Goal: Connect with others: Connect with other users

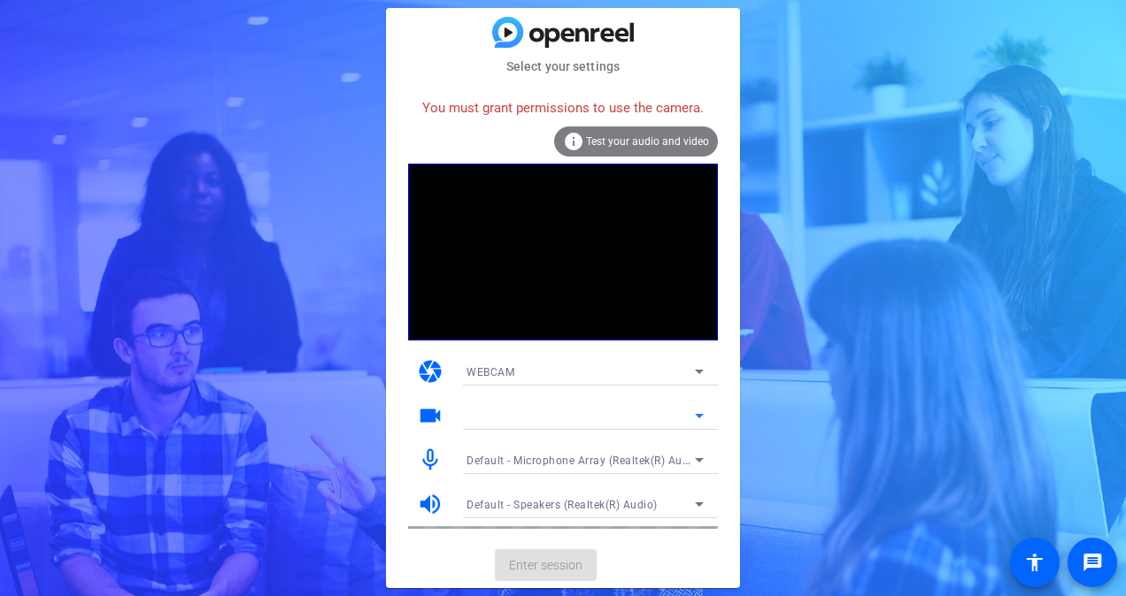
click at [535, 407] on div at bounding box center [580, 415] width 228 height 21
click at [581, 256] on video at bounding box center [563, 252] width 310 height 177
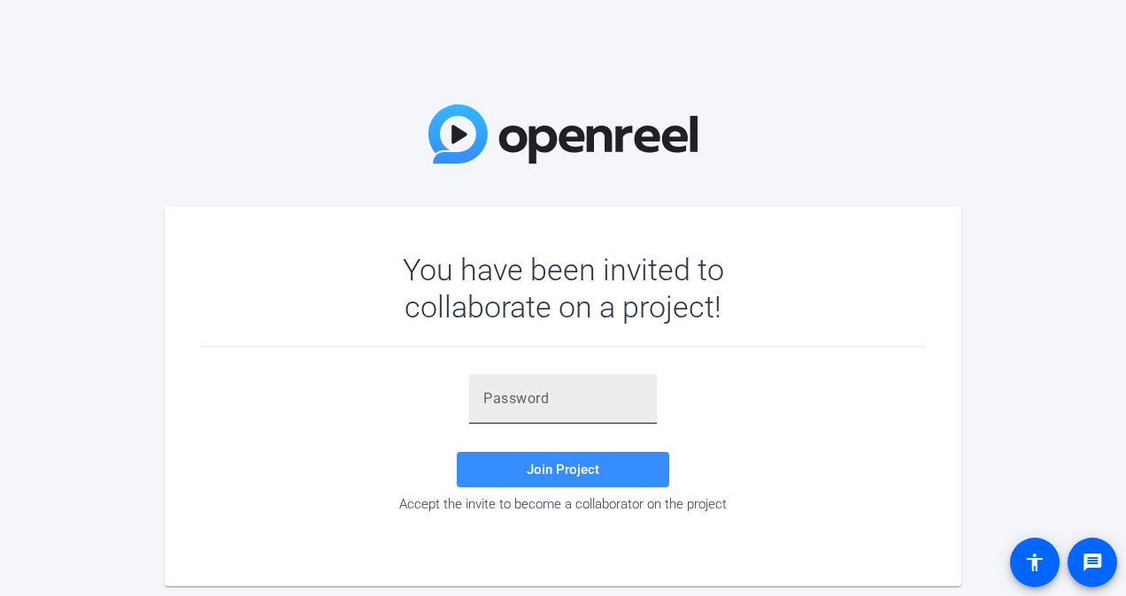
click at [478, 381] on div at bounding box center [563, 399] width 188 height 50
paste input "]tX9Vc"
type input "]tX9Vc"
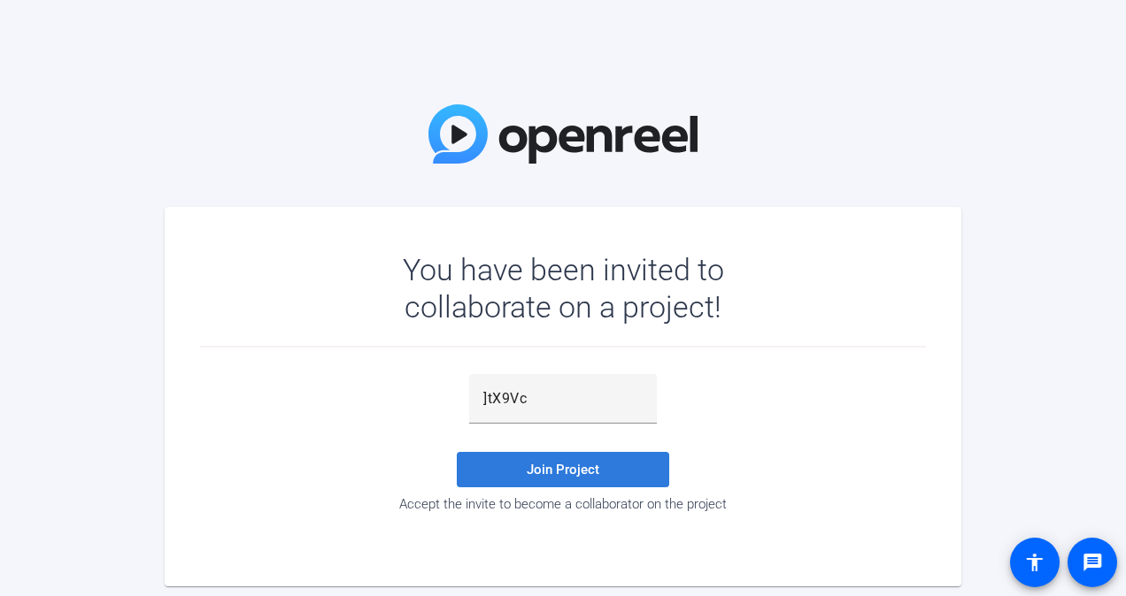
click at [577, 472] on span "Join Project" at bounding box center [563, 470] width 73 height 16
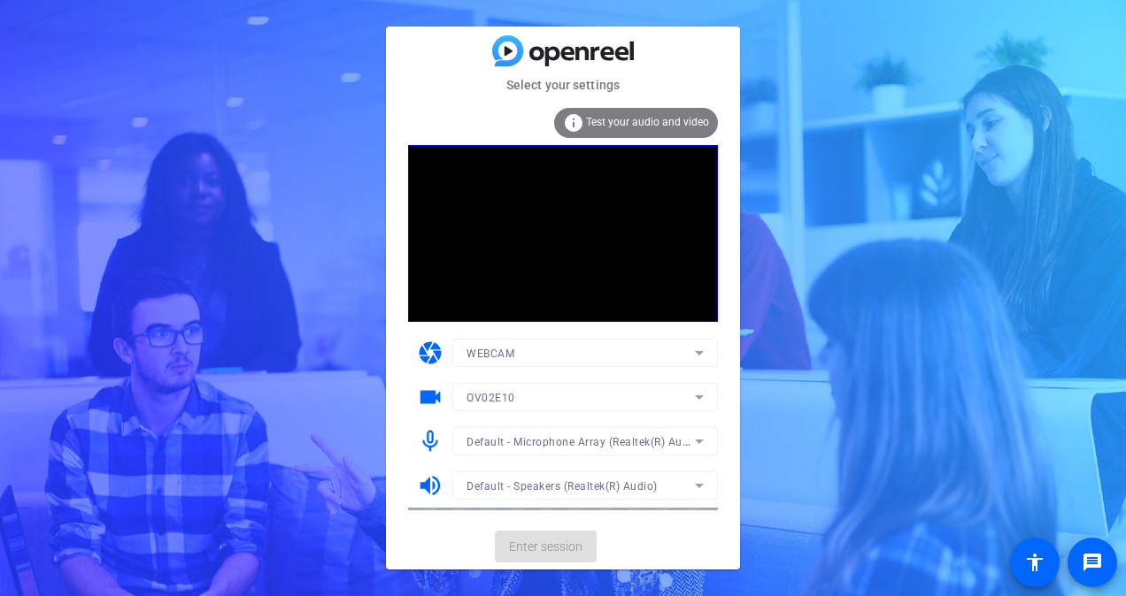
click at [751, 284] on div "Select your settings info Test your audio and video camera WEBCAM videocam OV02…" at bounding box center [563, 298] width 1126 height 596
click at [529, 549] on span "Enter session" at bounding box center [545, 547] width 73 height 19
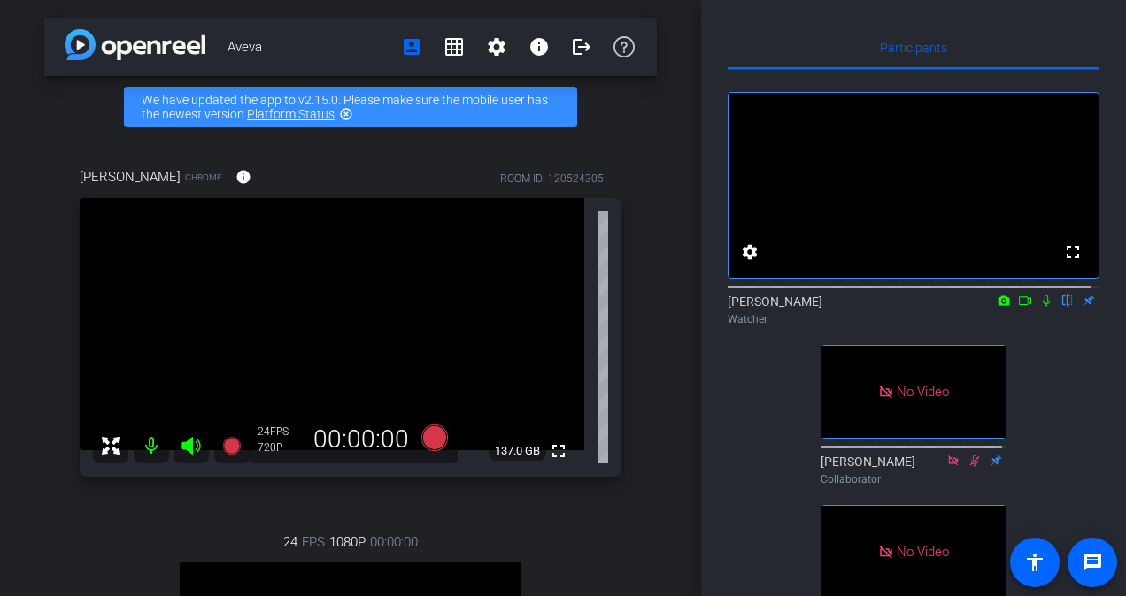
click at [190, 441] on div at bounding box center [171, 445] width 157 height 35
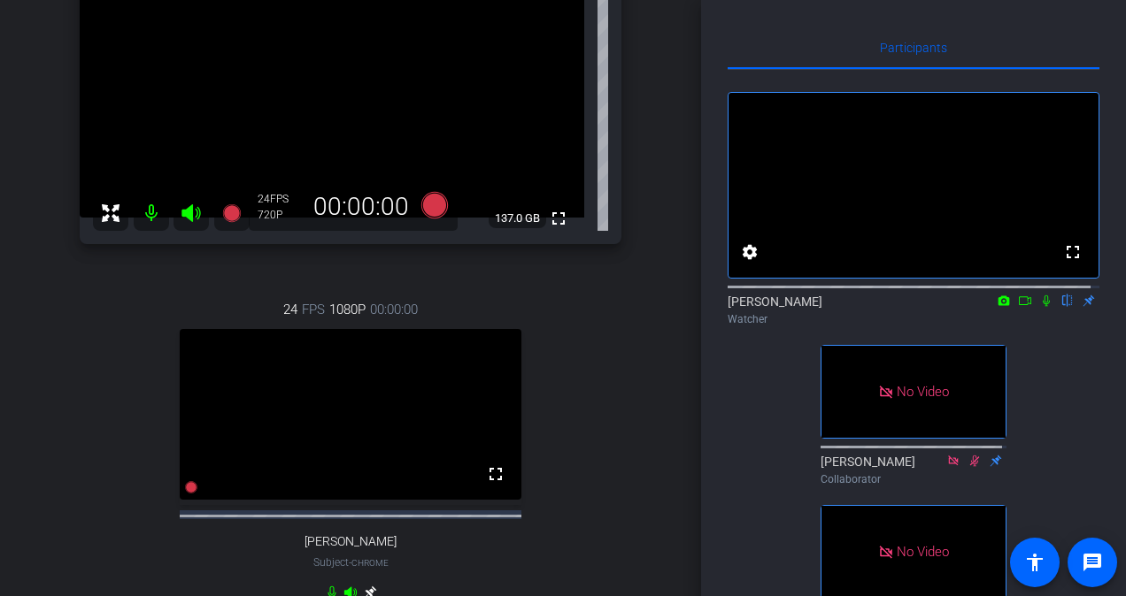
scroll to position [221, 0]
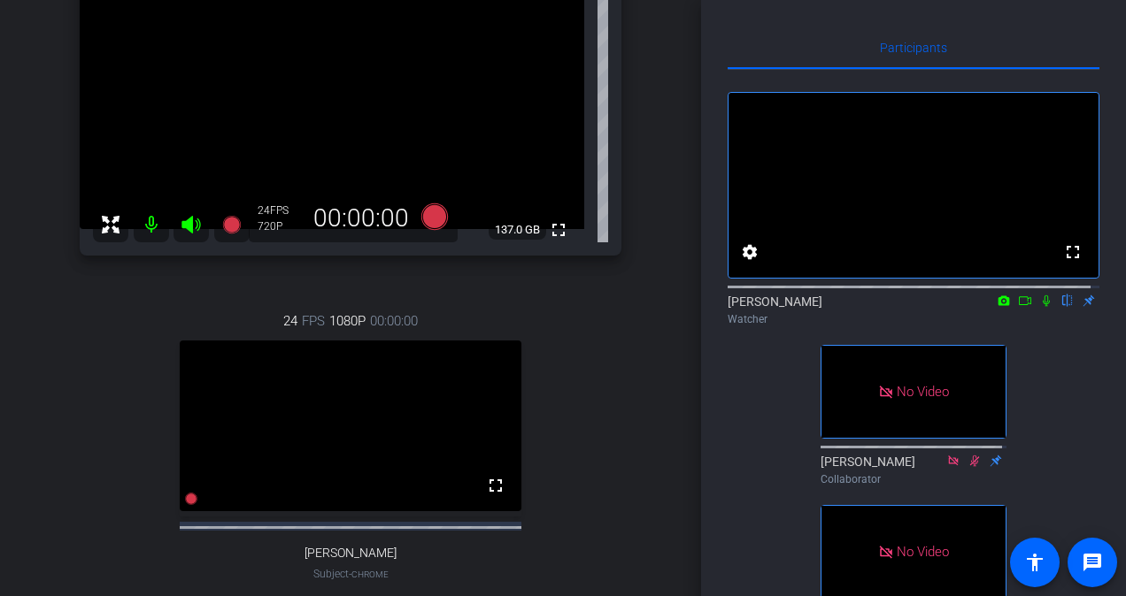
click at [1035, 327] on div "[PERSON_NAME] flip Watcher" at bounding box center [913, 310] width 372 height 35
click at [1039, 307] on icon at bounding box center [1046, 301] width 14 height 12
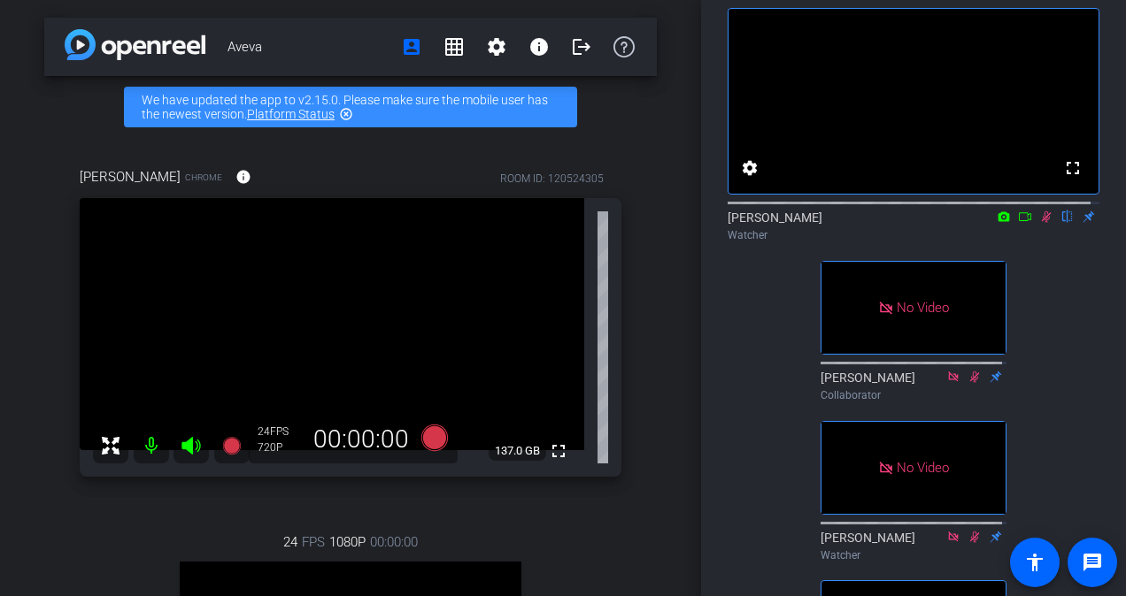
scroll to position [0, 0]
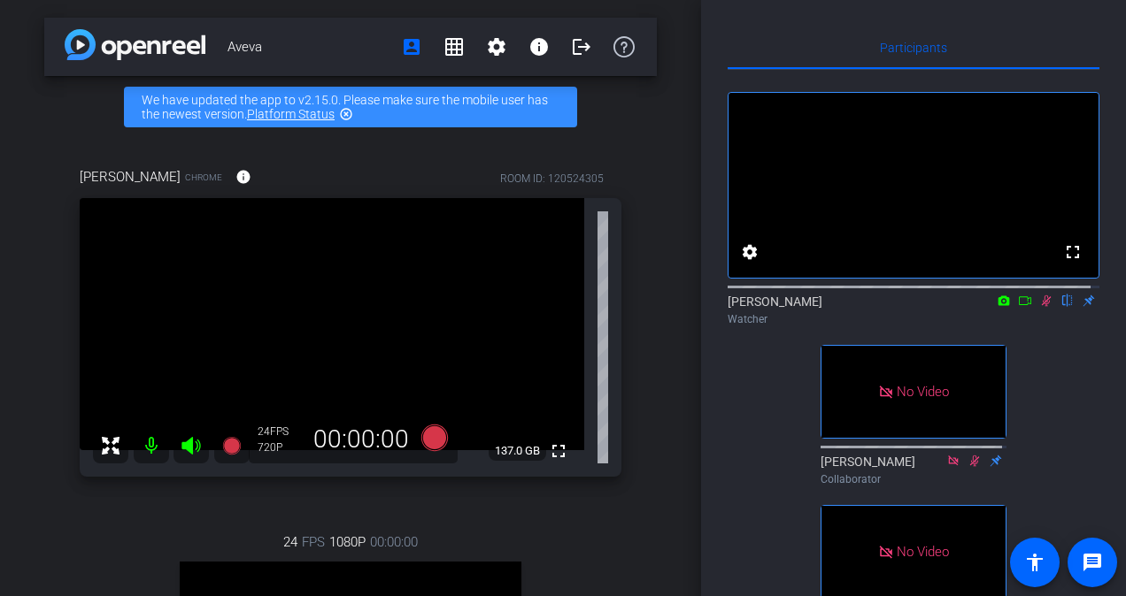
click at [1018, 307] on icon at bounding box center [1025, 301] width 14 height 12
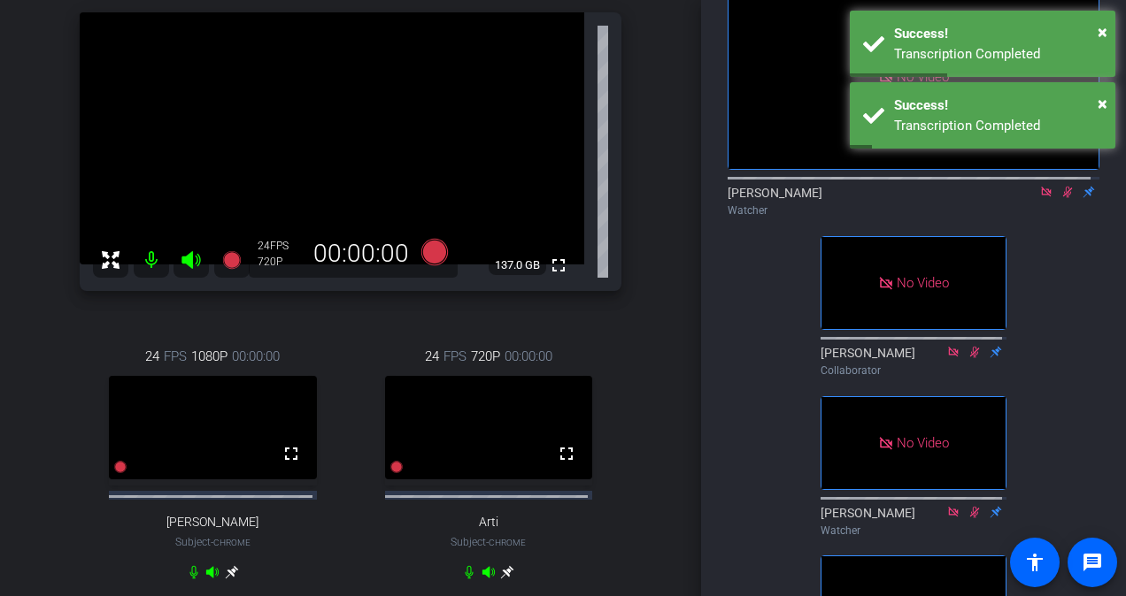
scroll to position [65, 0]
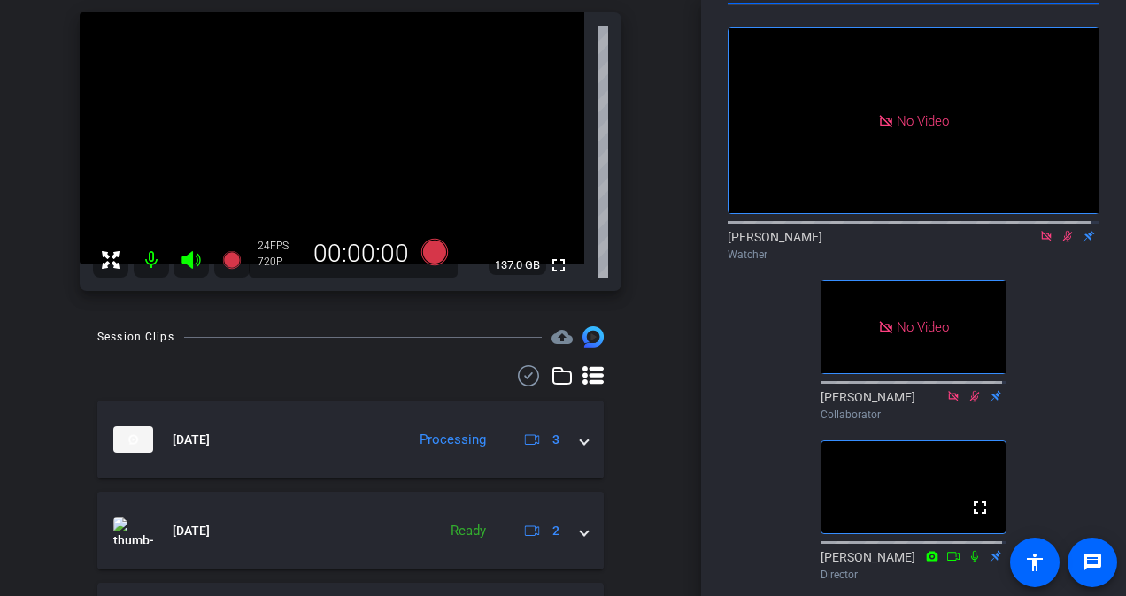
click at [1043, 242] on icon at bounding box center [1046, 236] width 14 height 12
click at [1042, 242] on icon at bounding box center [1047, 237] width 10 height 12
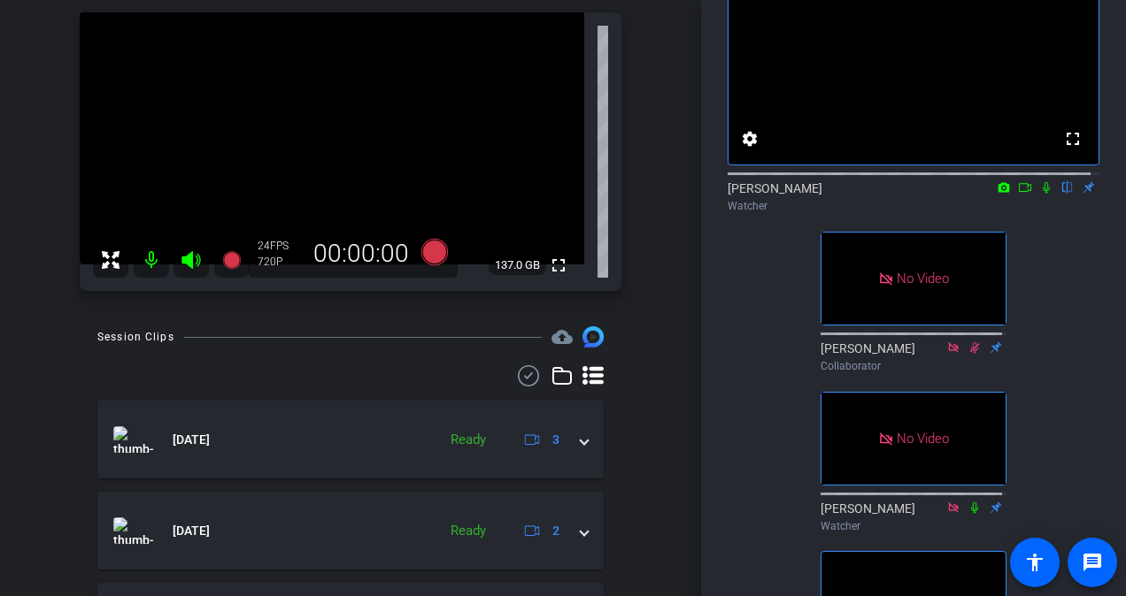
scroll to position [112, 0]
click at [1040, 195] on icon at bounding box center [1046, 188] width 14 height 12
click at [1018, 195] on icon at bounding box center [1025, 188] width 14 height 12
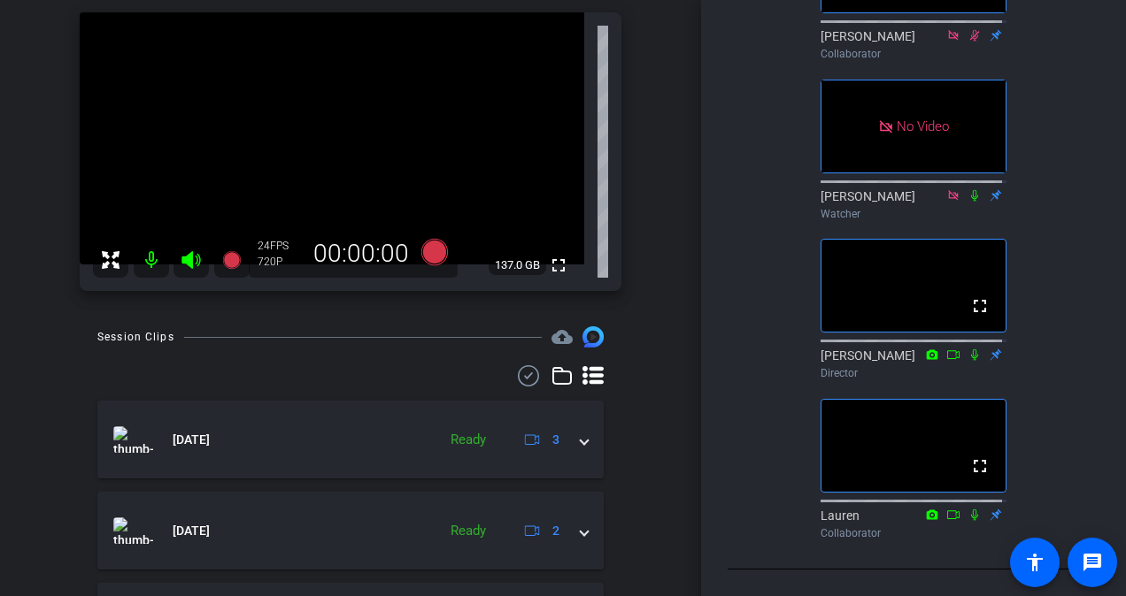
scroll to position [504, 0]
click at [750, 355] on div "No Video [PERSON_NAME] Watcher No Video [PERSON_NAME] Collaborator No Video [PE…" at bounding box center [913, 95] width 372 height 903
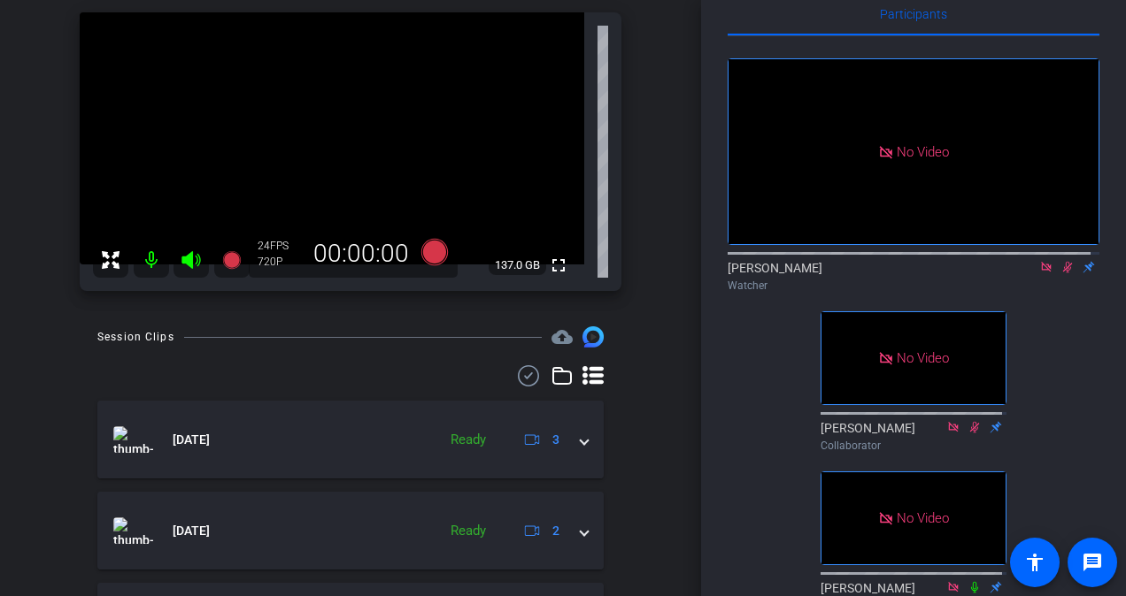
scroll to position [0, 0]
